Goal: Use online tool/utility: Utilize a website feature to perform a specific function

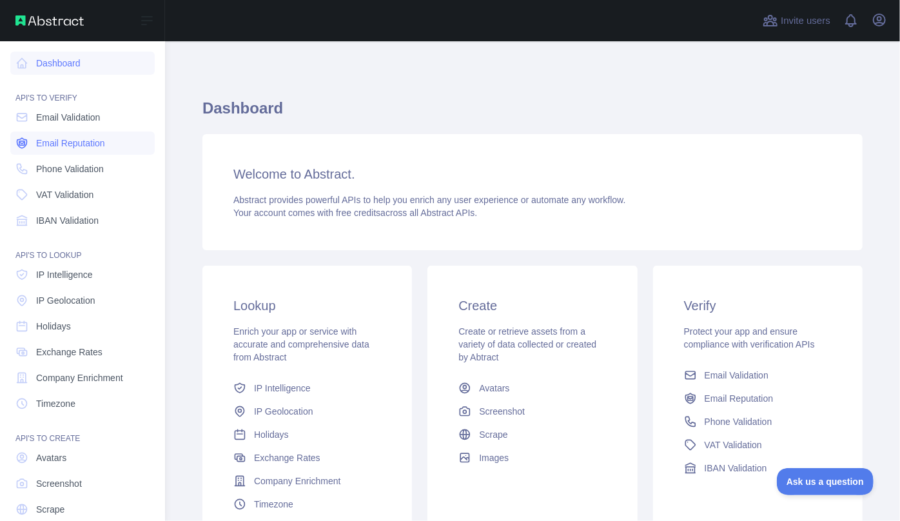
click at [72, 138] on span "Email Reputation" at bounding box center [70, 143] width 69 height 13
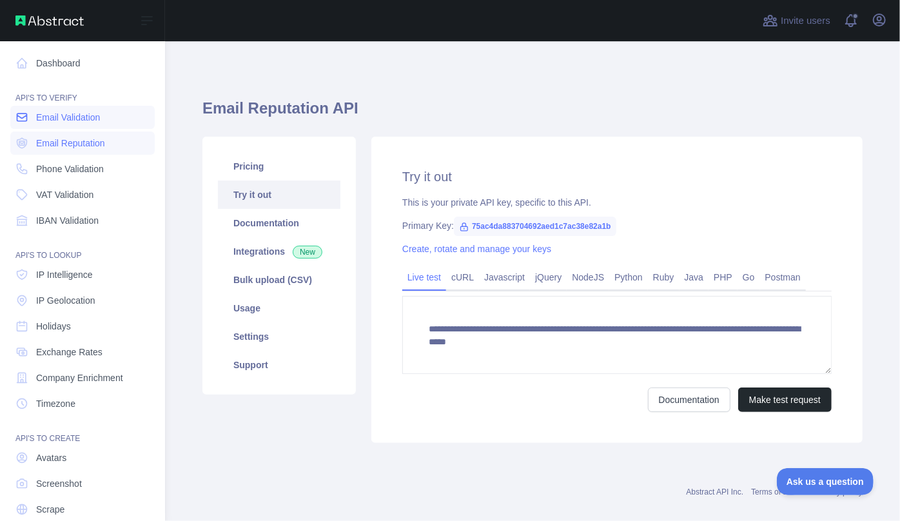
click at [68, 127] on link "Email Validation" at bounding box center [82, 117] width 144 height 23
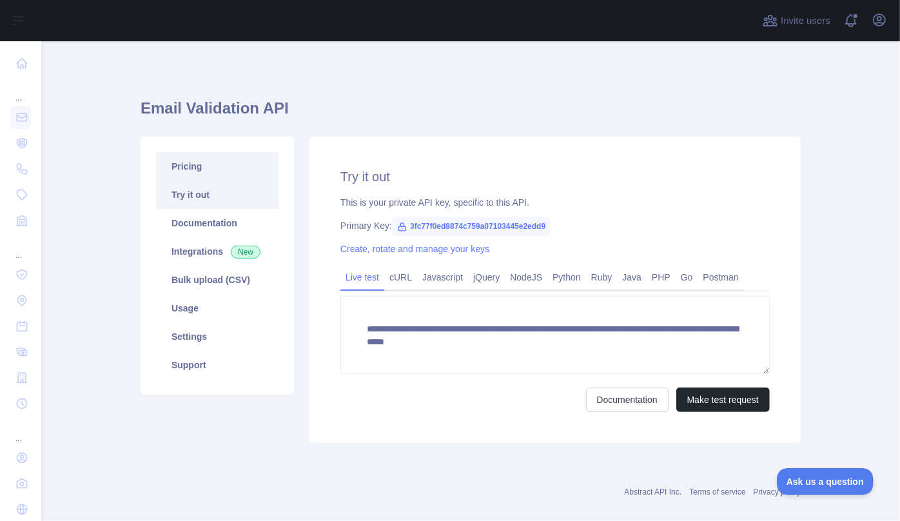
click at [225, 163] on link "Pricing" at bounding box center [217, 166] width 123 height 28
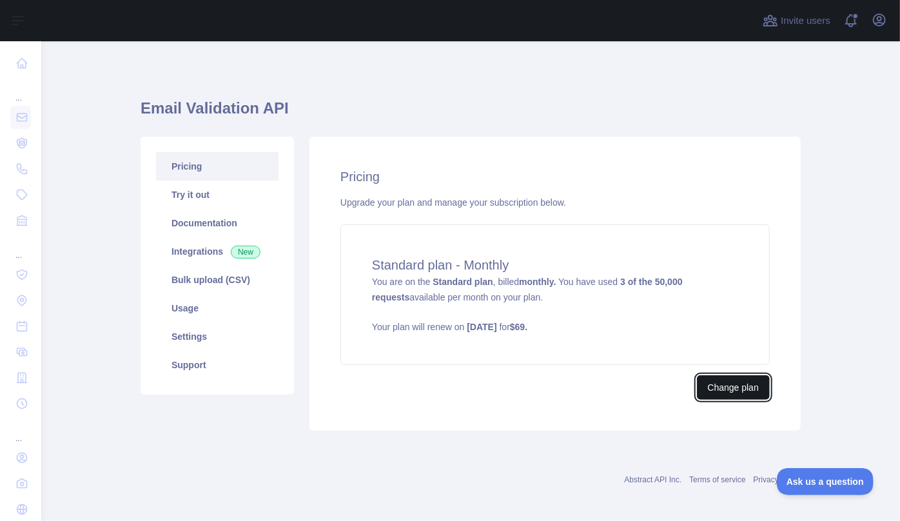
click at [734, 397] on button "Change plan" at bounding box center [733, 387] width 73 height 25
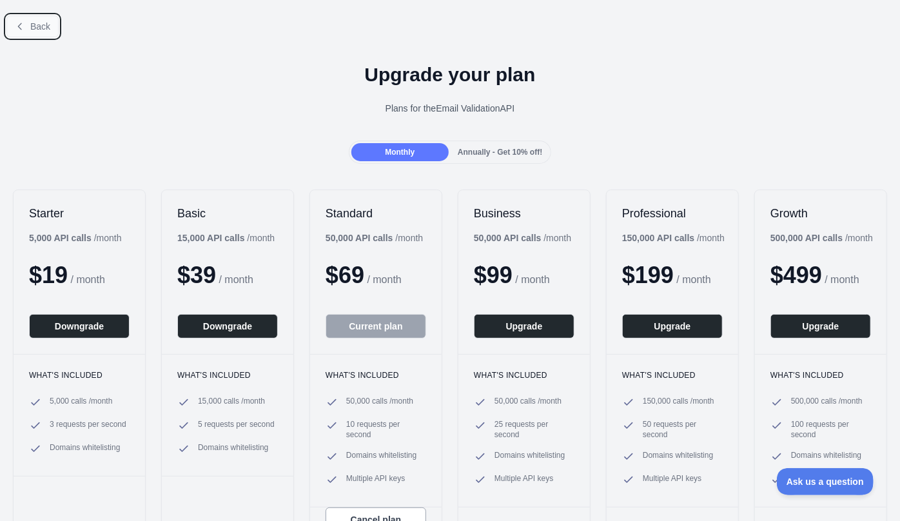
click at [43, 25] on span "Back" at bounding box center [40, 26] width 20 height 10
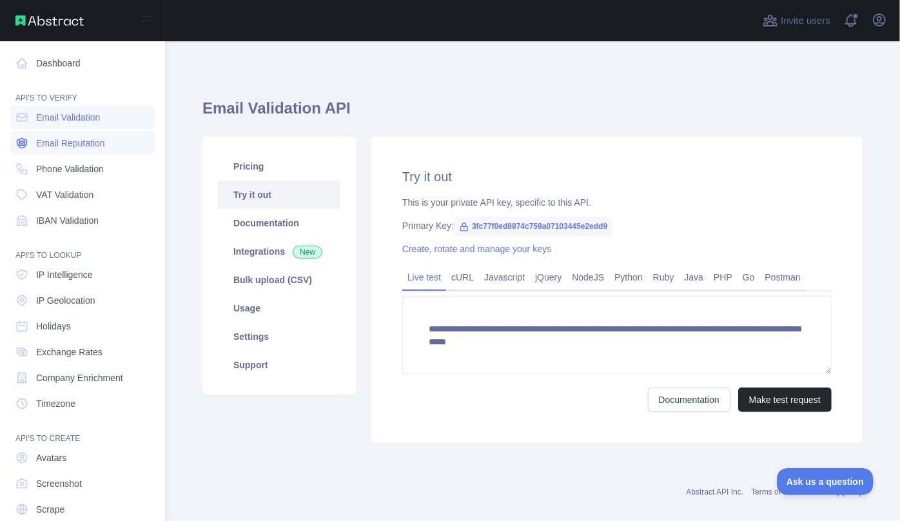
click at [70, 141] on span "Email Reputation" at bounding box center [70, 143] width 69 height 13
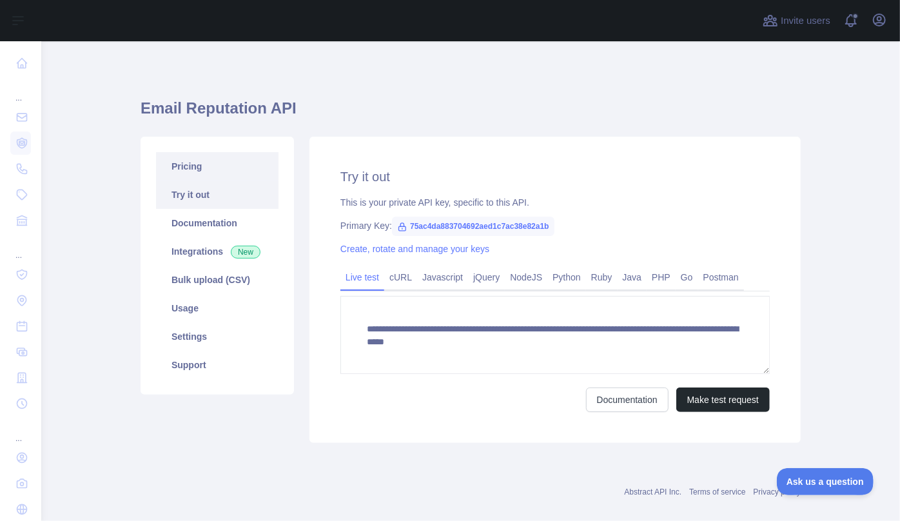
click at [166, 155] on link "Pricing" at bounding box center [217, 166] width 123 height 28
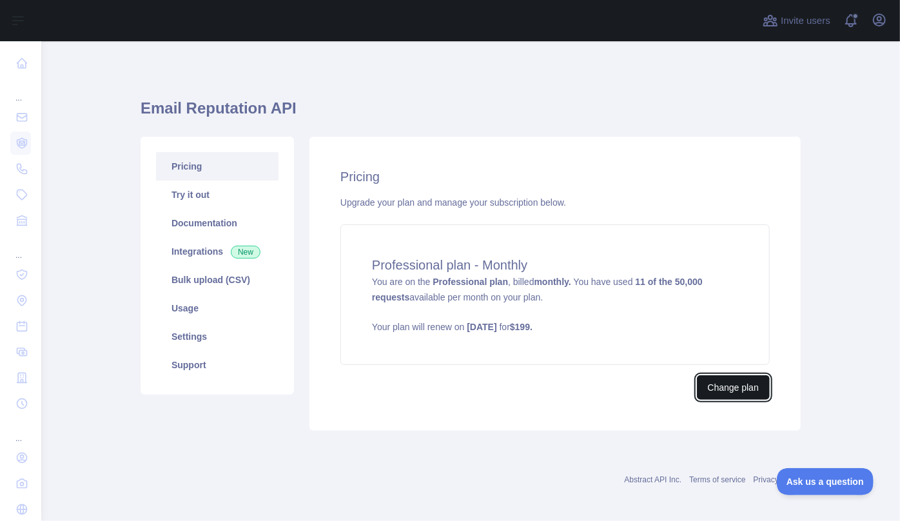
click at [721, 389] on button "Change plan" at bounding box center [733, 387] width 73 height 25
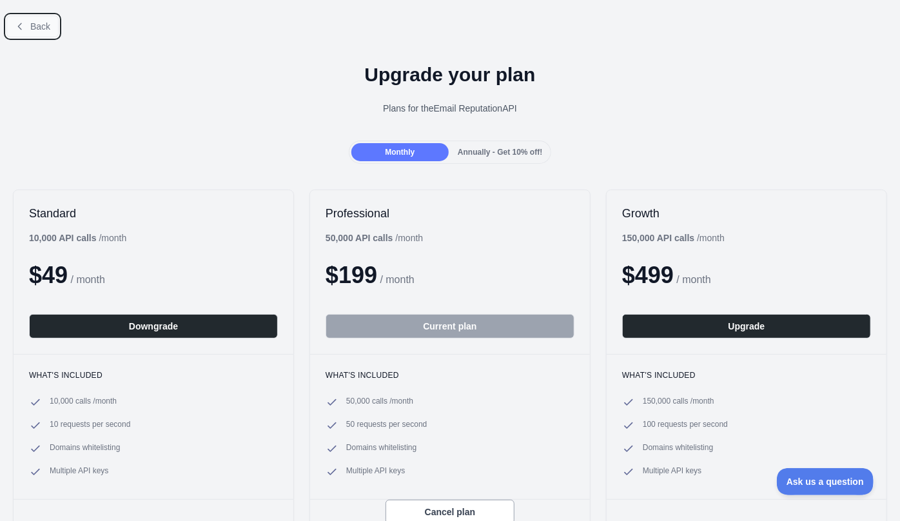
click at [40, 29] on span "Back" at bounding box center [40, 26] width 20 height 10
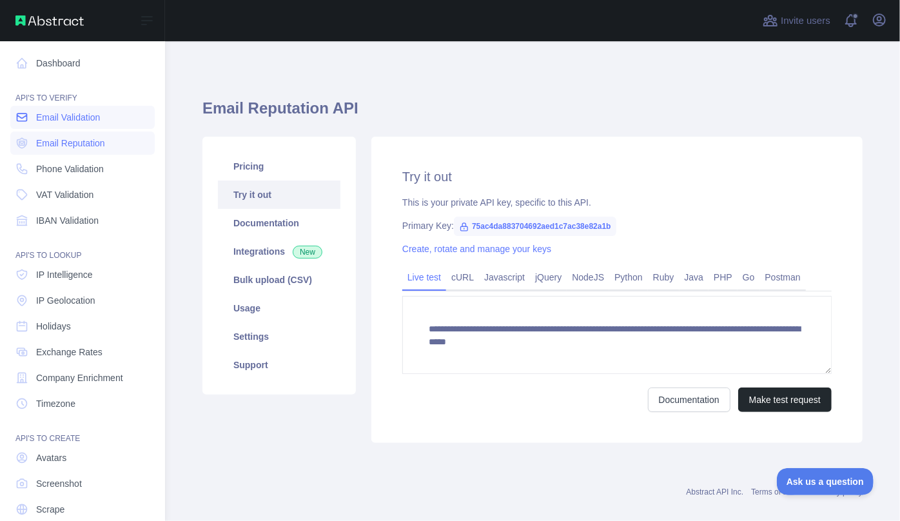
click at [77, 118] on span "Email Validation" at bounding box center [68, 117] width 64 height 13
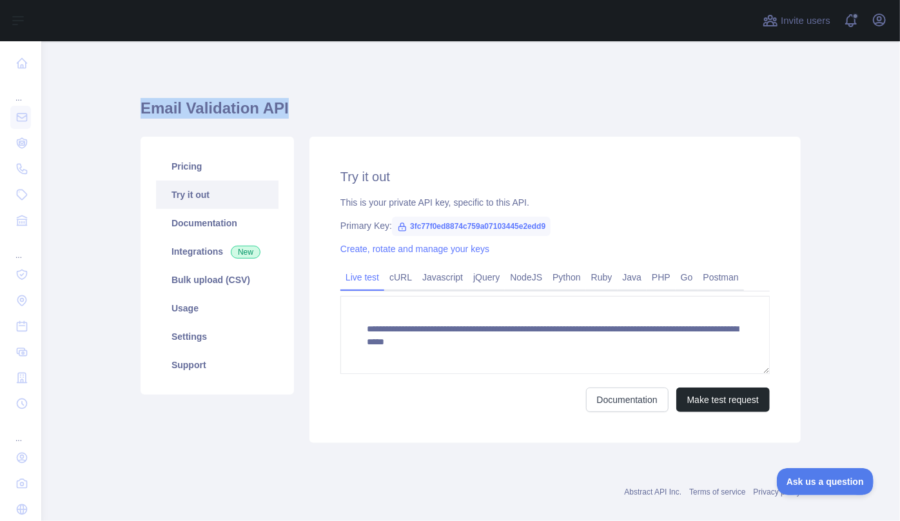
drag, startPoint x: 135, startPoint y: 111, endPoint x: 341, endPoint y: 107, distance: 205.8
click at [341, 107] on h1 "Email Validation API" at bounding box center [471, 113] width 660 height 31
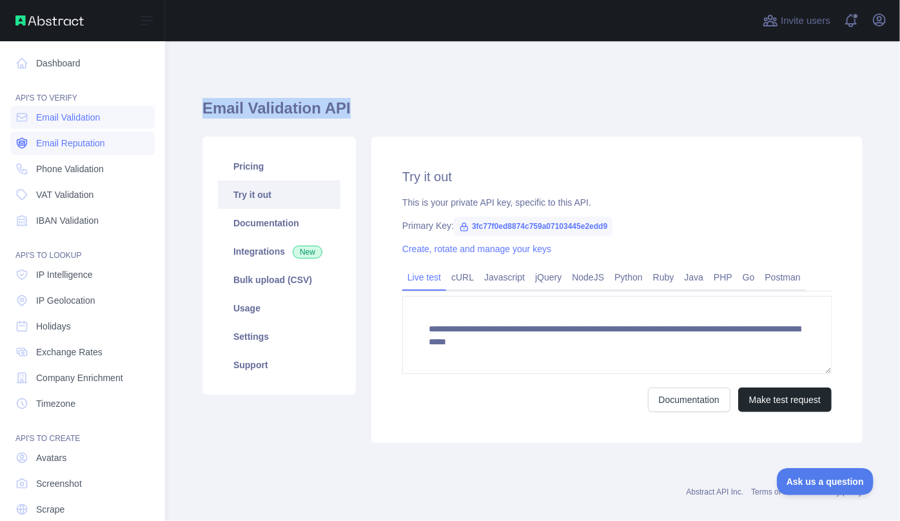
click at [86, 139] on span "Email Reputation" at bounding box center [70, 143] width 69 height 13
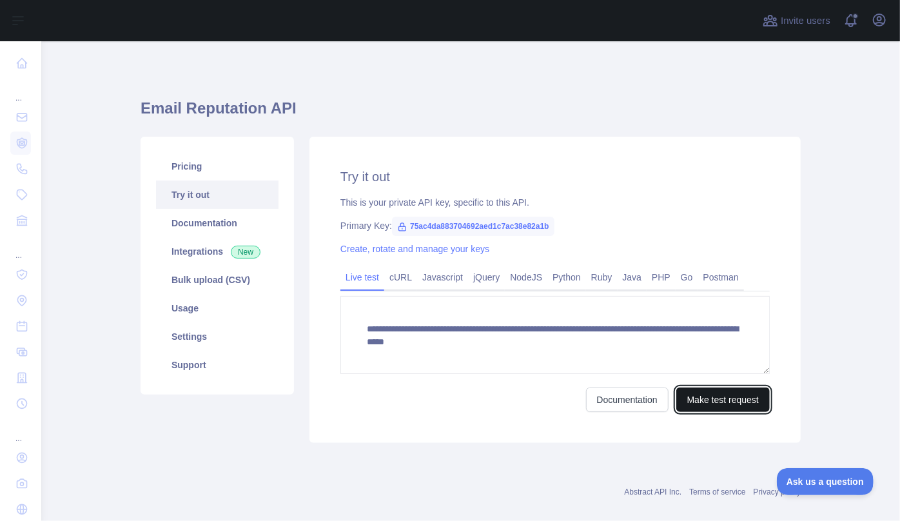
click at [702, 404] on button "Make test request" at bounding box center [724, 400] width 94 height 25
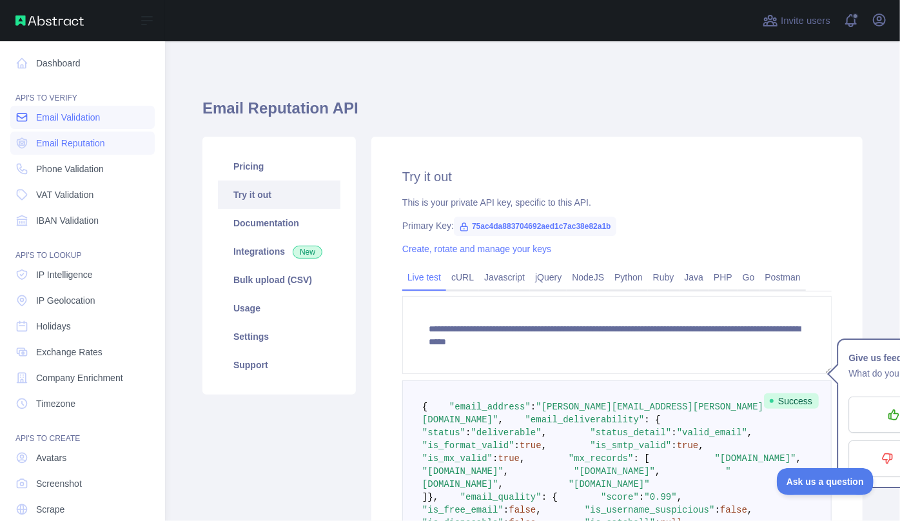
click at [25, 114] on icon at bounding box center [22, 118] width 10 height 8
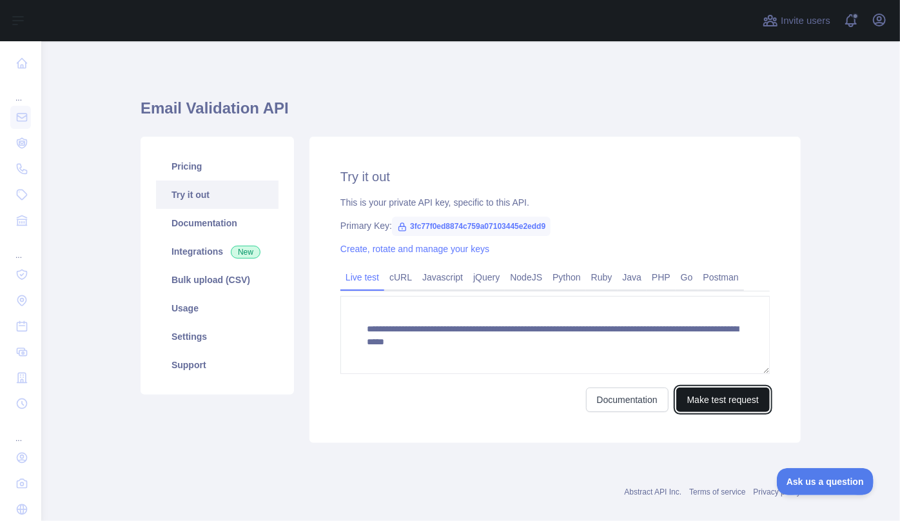
click at [706, 402] on button "Make test request" at bounding box center [724, 400] width 94 height 25
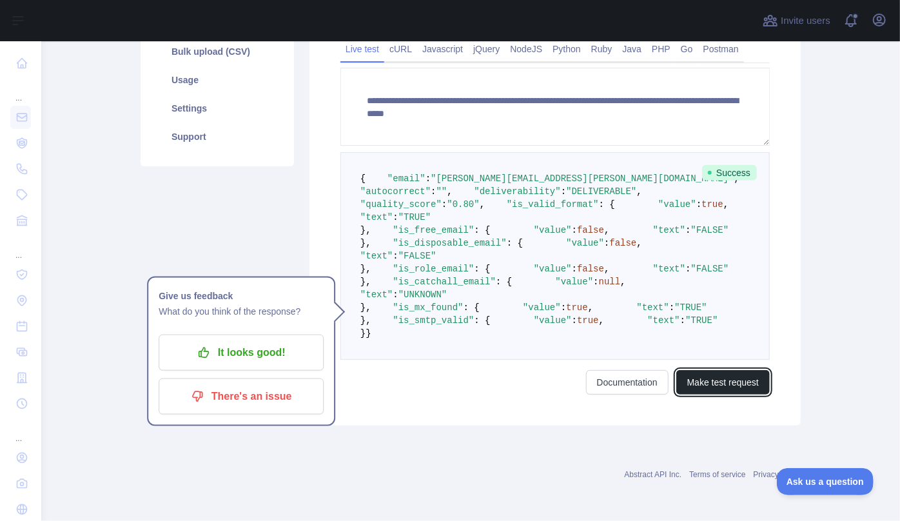
scroll to position [293, 0]
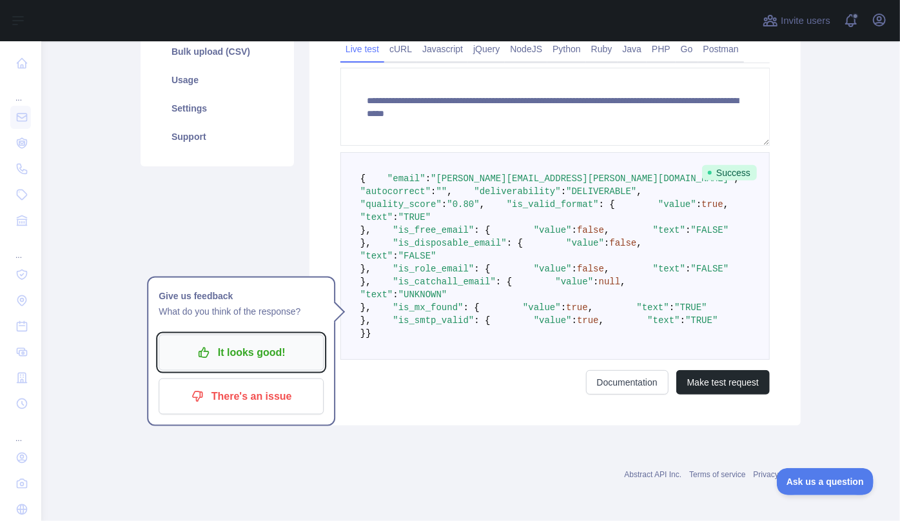
click at [241, 335] on button "It looks good!" at bounding box center [241, 353] width 165 height 36
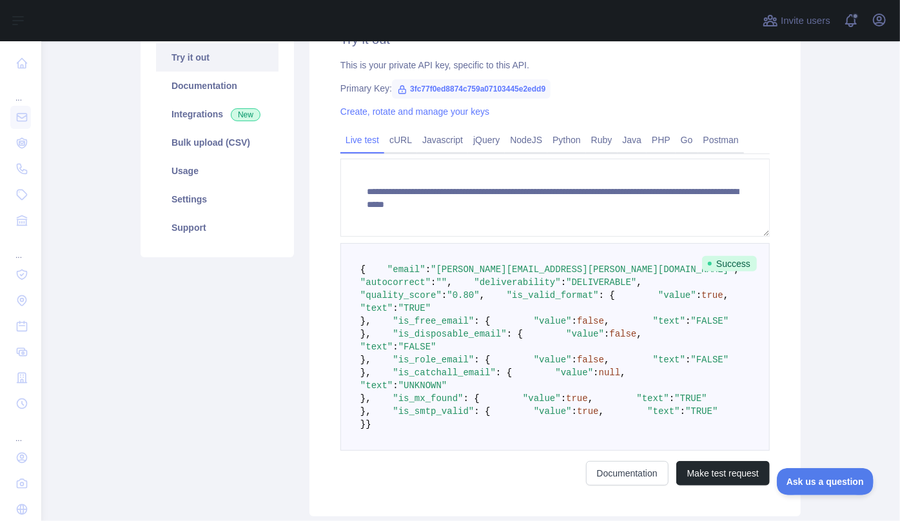
scroll to position [117, 0]
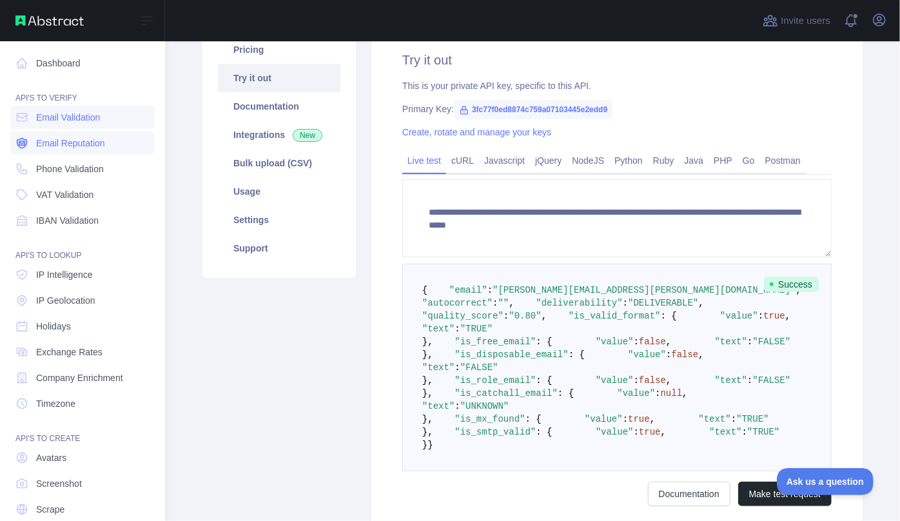
click at [43, 145] on span "Email Reputation" at bounding box center [70, 143] width 69 height 13
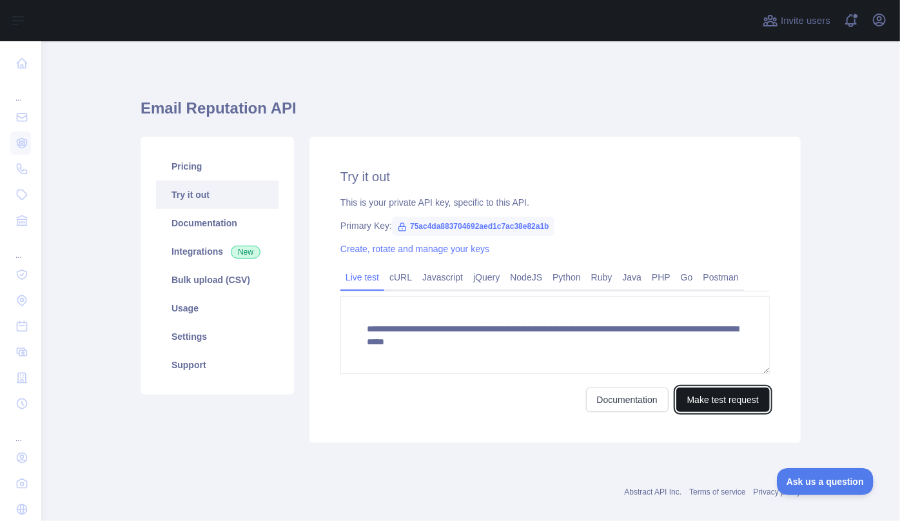
click at [727, 403] on button "Make test request" at bounding box center [724, 400] width 94 height 25
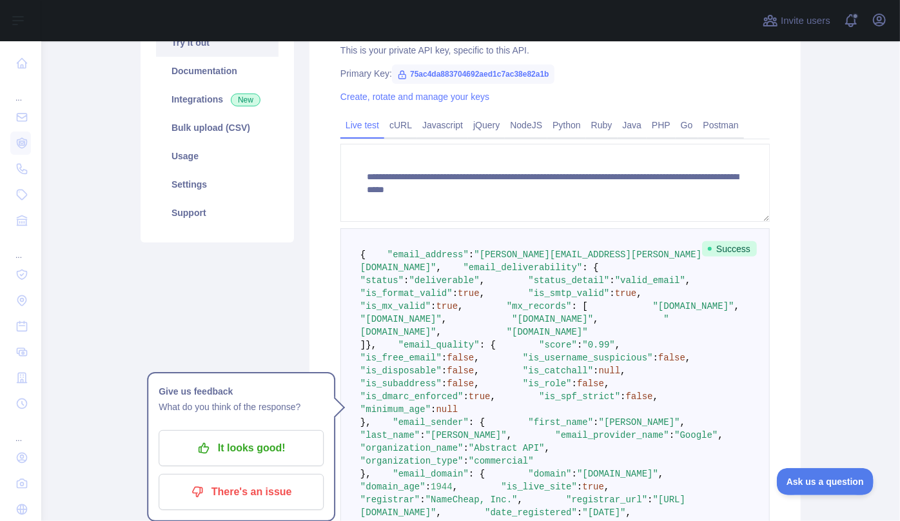
scroll to position [175, 0]
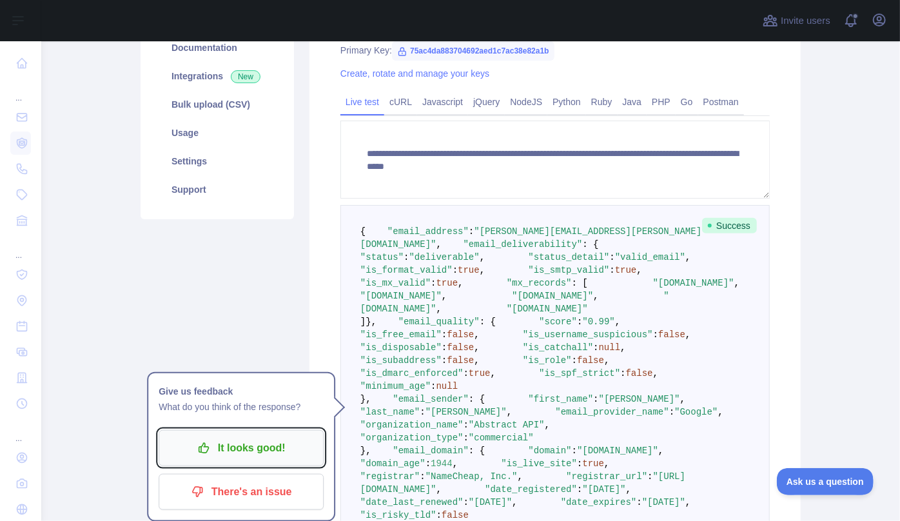
click at [240, 444] on p "It looks good!" at bounding box center [241, 448] width 146 height 22
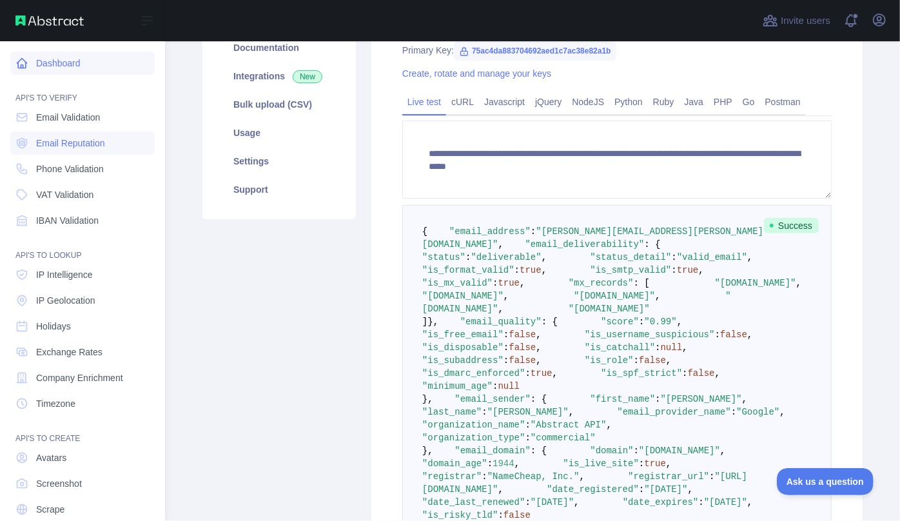
click at [28, 63] on icon at bounding box center [21, 63] width 13 height 13
